Goal: Information Seeking & Learning: Find specific page/section

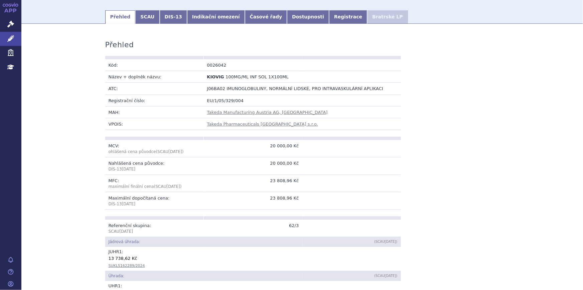
scroll to position [91, 0]
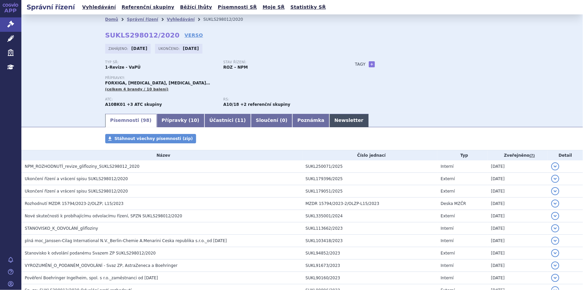
click at [330, 119] on link "Newsletter" at bounding box center [349, 120] width 39 height 13
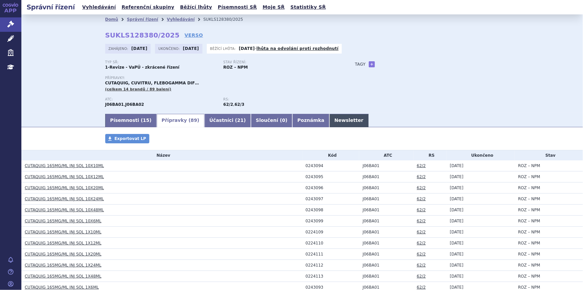
click at [330, 117] on link "Newsletter" at bounding box center [349, 120] width 39 height 13
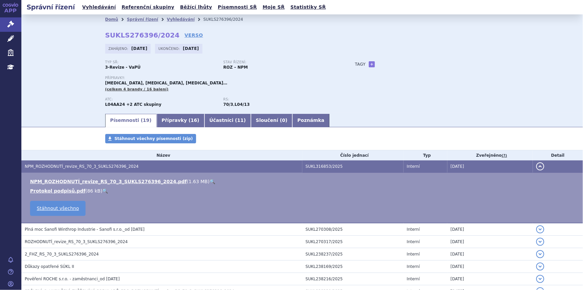
click at [210, 181] on link "🔍" at bounding box center [213, 181] width 6 height 5
